Goal: Task Accomplishment & Management: Use online tool/utility

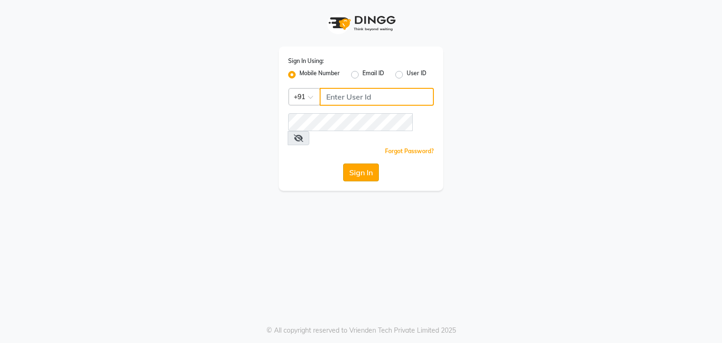
type input "9594079296"
click at [358, 164] on button "Sign In" at bounding box center [361, 173] width 36 height 18
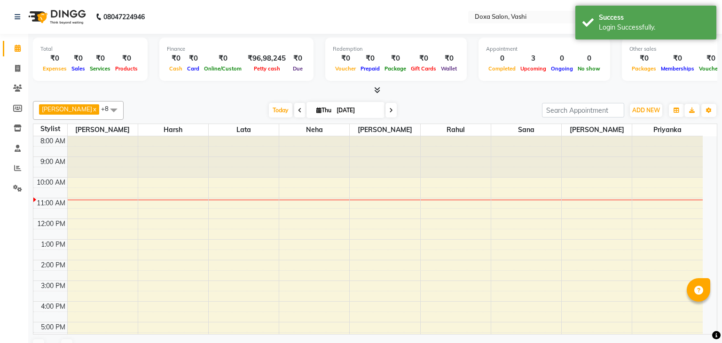
select select "en"
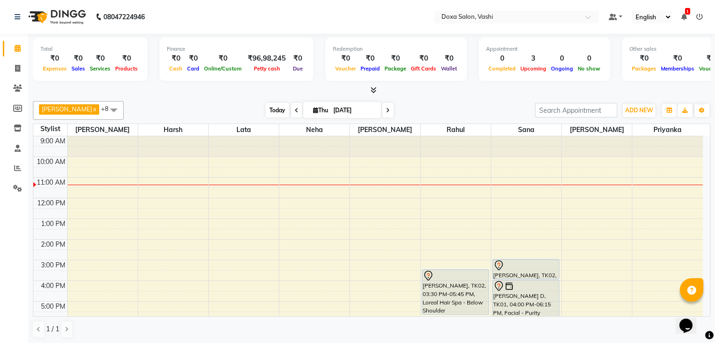
click at [267, 114] on span "Today" at bounding box center [278, 110] width 24 height 15
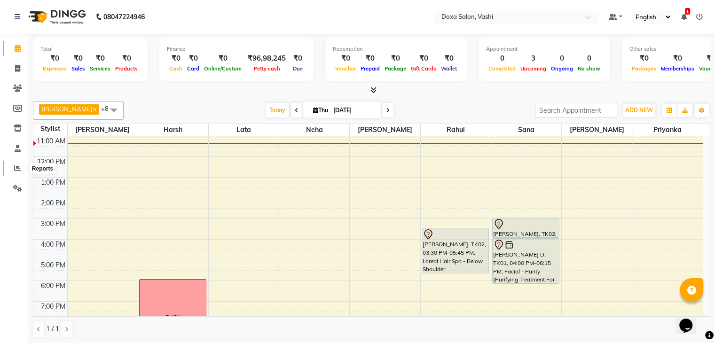
click at [15, 170] on icon at bounding box center [17, 168] width 7 height 7
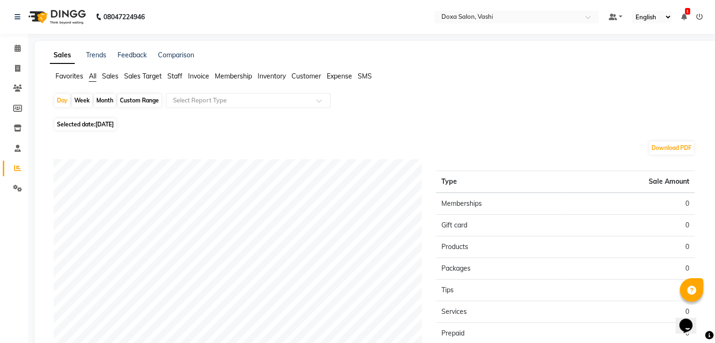
click at [111, 75] on span "Sales" at bounding box center [110, 76] width 16 height 8
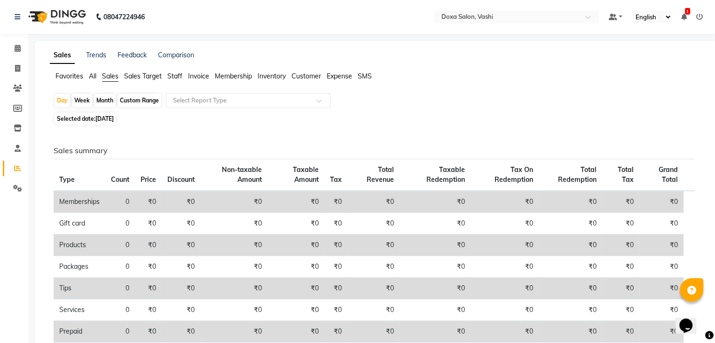
click at [98, 118] on span "[DATE]" at bounding box center [104, 118] width 18 height 7
select select "9"
select select "2025"
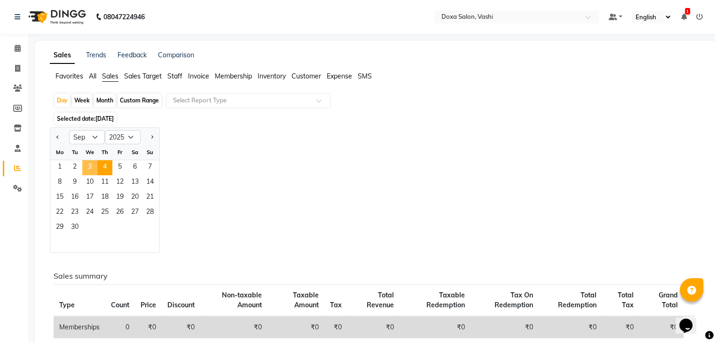
click at [90, 167] on span "3" at bounding box center [89, 167] width 15 height 15
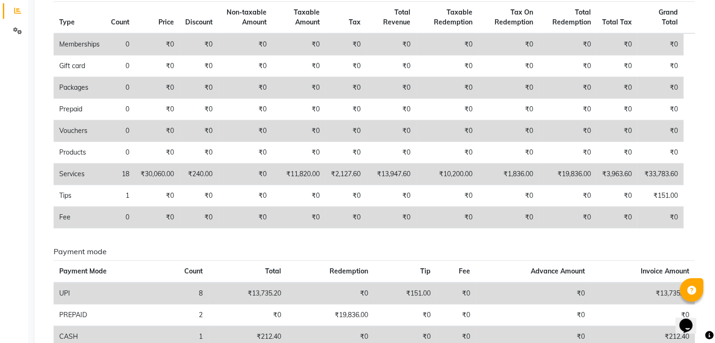
scroll to position [94, 0]
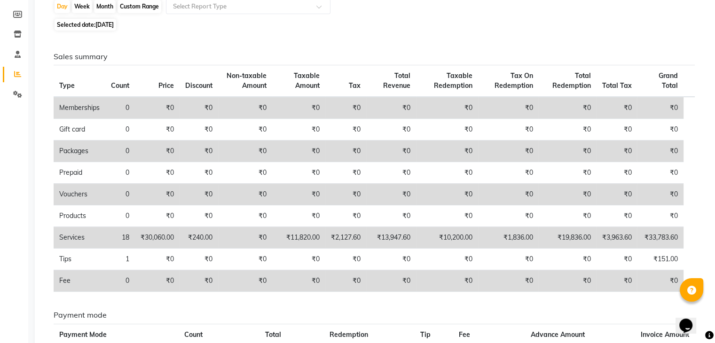
click at [105, 23] on span "[DATE]" at bounding box center [104, 24] width 18 height 7
select select "9"
select select "2025"
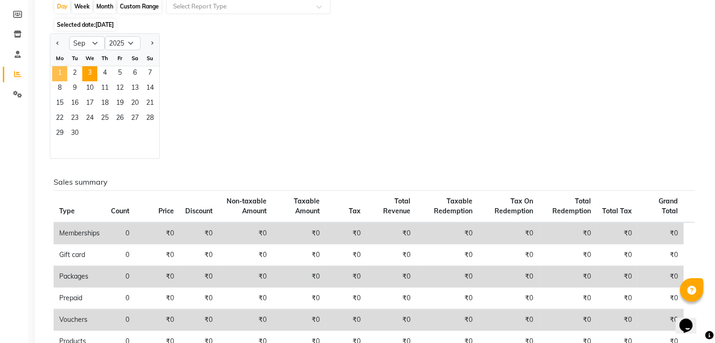
click at [62, 72] on span "1" at bounding box center [59, 73] width 15 height 15
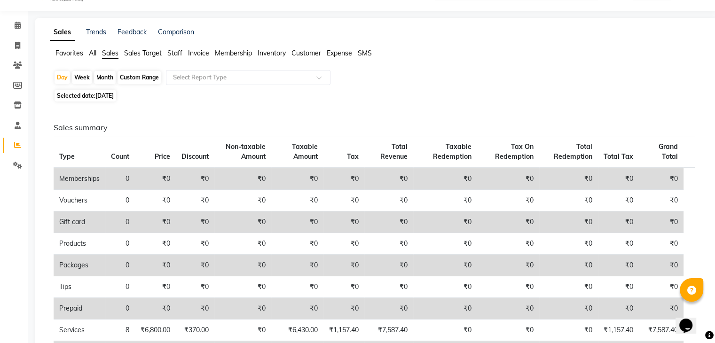
scroll to position [0, 0]
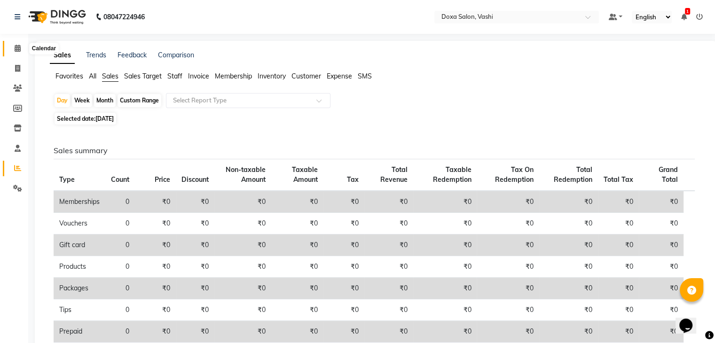
click at [16, 47] on icon at bounding box center [18, 48] width 6 height 7
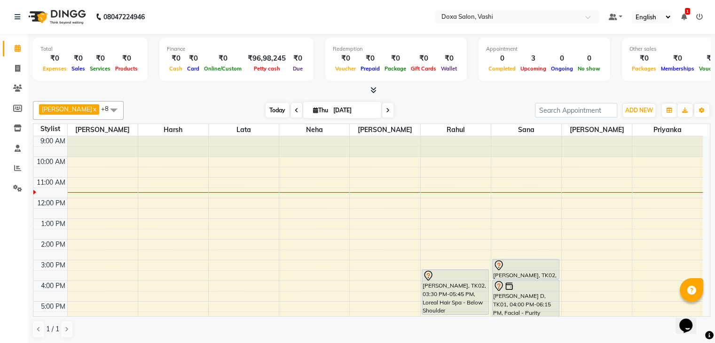
click at [266, 113] on span "Today" at bounding box center [278, 110] width 24 height 15
